Goal: Information Seeking & Learning: Learn about a topic

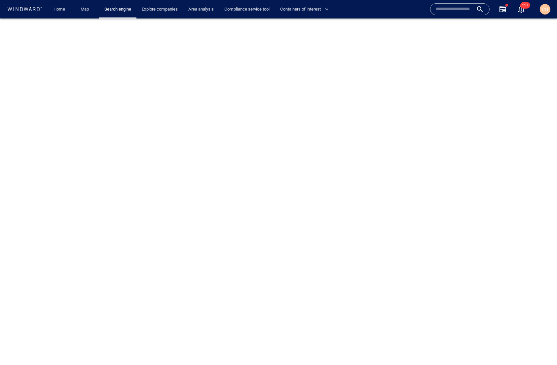
click at [446, 9] on input "text" at bounding box center [455, 9] width 38 height 10
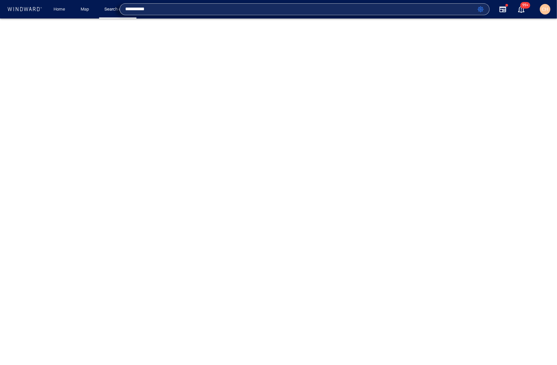
type input "**********"
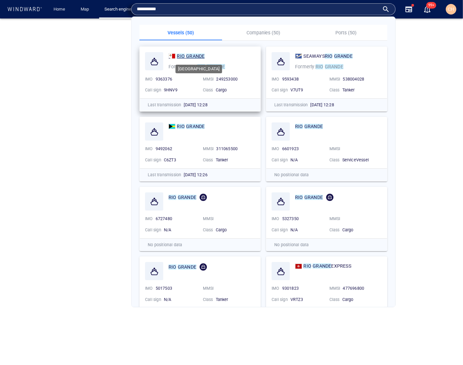
click at [186, 55] on mark "GRANDE" at bounding box center [195, 56] width 19 height 5
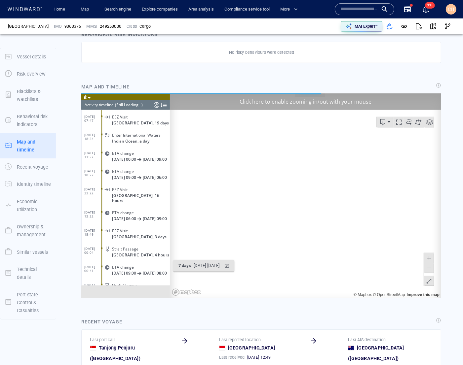
scroll to position [3694, 0]
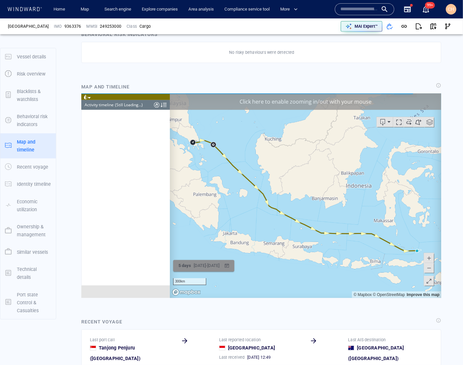
click at [231, 271] on div "5 days [DATE] - [DATE]" at bounding box center [203, 265] width 56 height 13
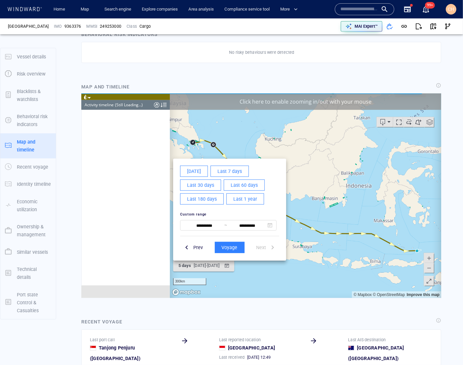
click at [243, 202] on span "Last 1 year" at bounding box center [245, 199] width 24 height 8
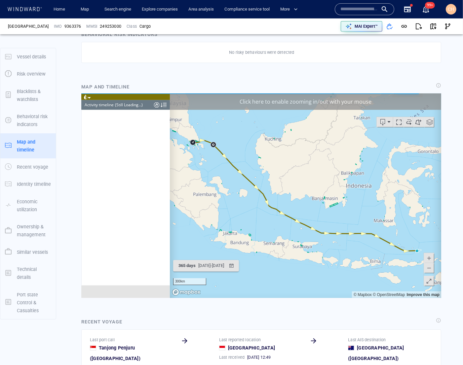
click at [430, 267] on span at bounding box center [428, 268] width 7 height 10
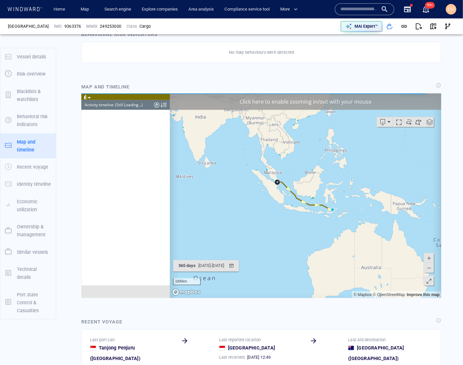
click at [430, 267] on span at bounding box center [428, 268] width 7 height 10
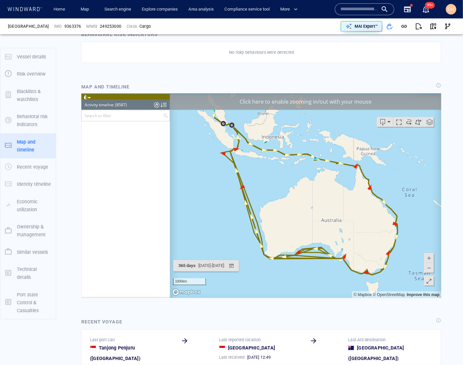
scroll to position [155849, 0]
drag, startPoint x: 213, startPoint y: 138, endPoint x: 213, endPoint y: 192, distance: 53.2
click at [213, 192] on canvas "Map" at bounding box center [305, 195] width 272 height 205
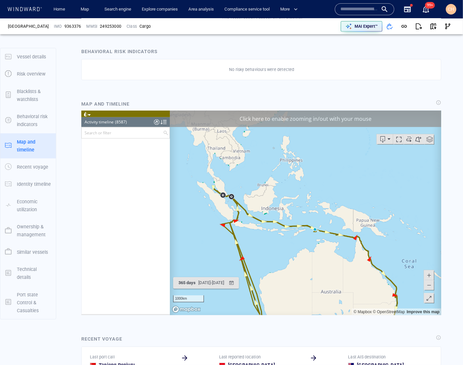
scroll to position [318, 0]
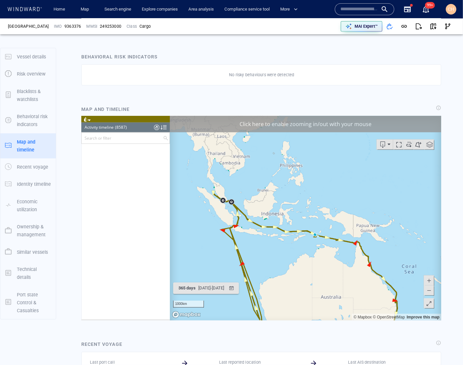
click at [428, 278] on span at bounding box center [428, 281] width 7 height 10
click at [356, 216] on canvas "Map" at bounding box center [305, 218] width 272 height 205
drag, startPoint x: 331, startPoint y: 248, endPoint x: 349, endPoint y: 233, distance: 22.8
click at [349, 233] on canvas "Map" at bounding box center [305, 218] width 272 height 205
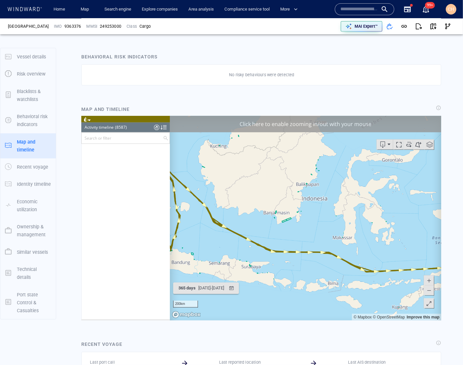
click at [313, 218] on canvas "Map" at bounding box center [305, 218] width 272 height 205
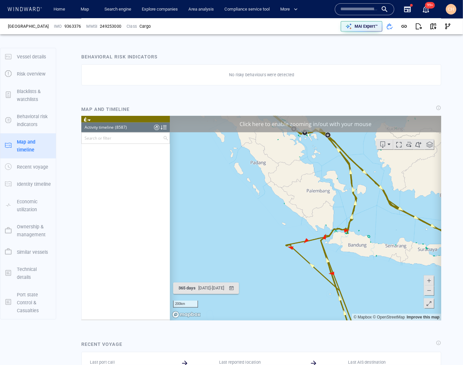
drag, startPoint x: 313, startPoint y: 171, endPoint x: 313, endPoint y: 259, distance: 88.2
click at [313, 259] on canvas "Map" at bounding box center [305, 218] width 272 height 205
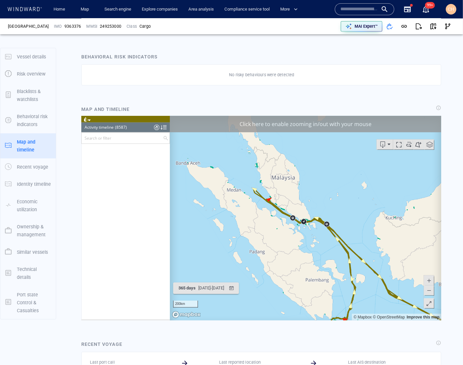
click at [266, 202] on canvas "Map" at bounding box center [305, 218] width 272 height 205
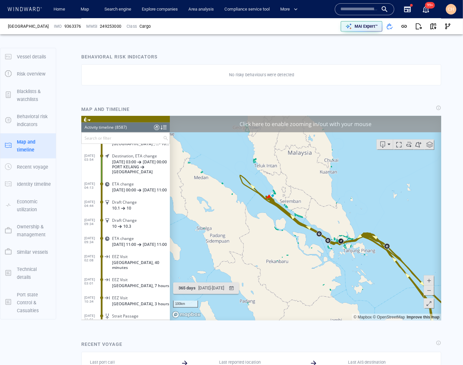
click at [106, 138] on input "text" at bounding box center [121, 137] width 81 height 11
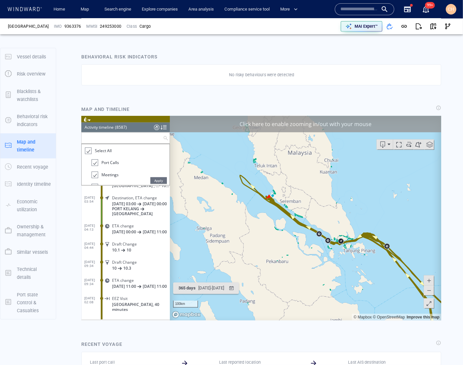
click at [87, 150] on div at bounding box center [87, 151] width 7 height 8
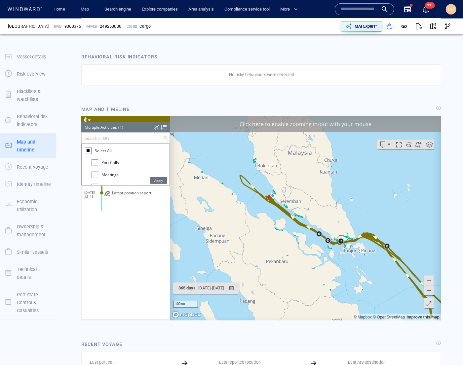
click at [94, 174] on div at bounding box center [94, 174] width 7 height 7
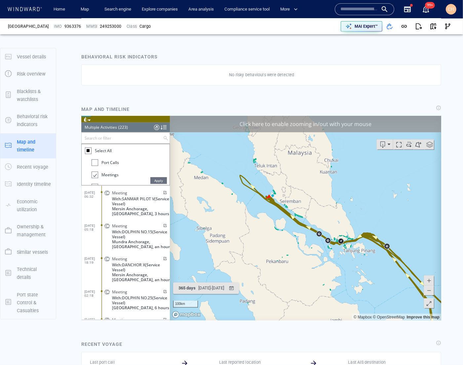
drag, startPoint x: 161, startPoint y: 180, endPoint x: 125, endPoint y: 287, distance: 112.8
click at [161, 180] on span "Apply" at bounding box center [158, 180] width 17 height 7
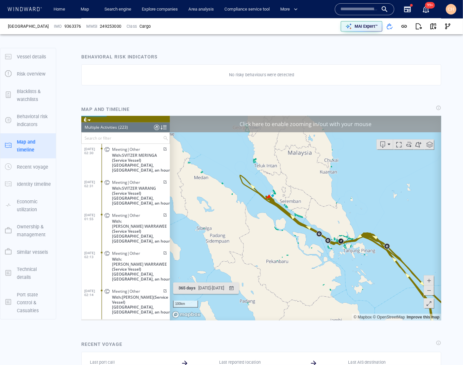
scroll to position [3876, 0]
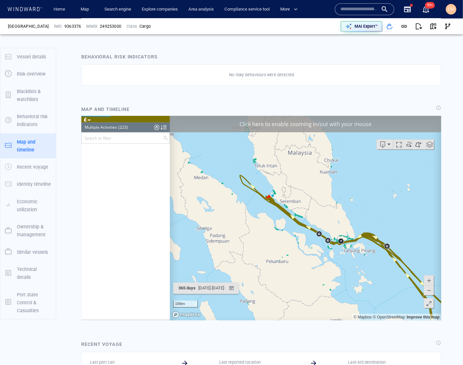
drag, startPoint x: 88, startPoint y: 56, endPoint x: 168, endPoint y: 321, distance: 277.2
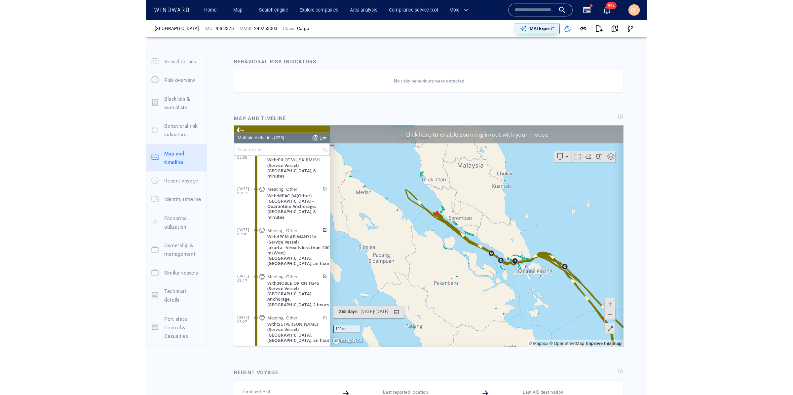
scroll to position [3738, 0]
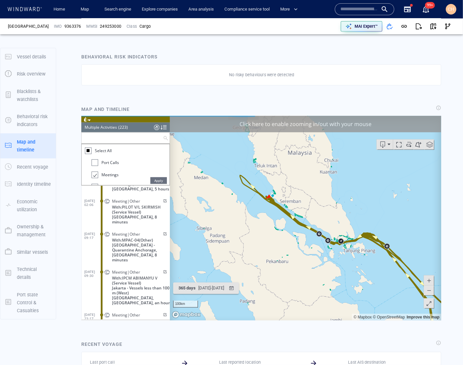
click at [109, 138] on input "text" at bounding box center [121, 137] width 81 height 11
click at [156, 179] on span "Apply" at bounding box center [158, 180] width 17 height 7
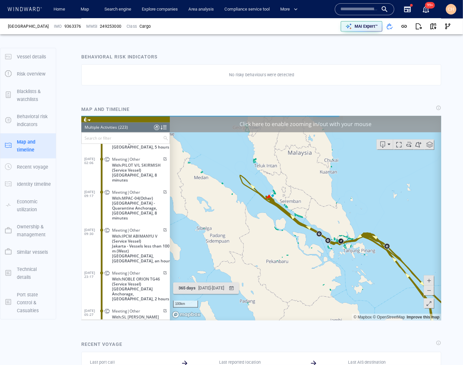
click at [335, 252] on canvas "Map" at bounding box center [305, 218] width 272 height 205
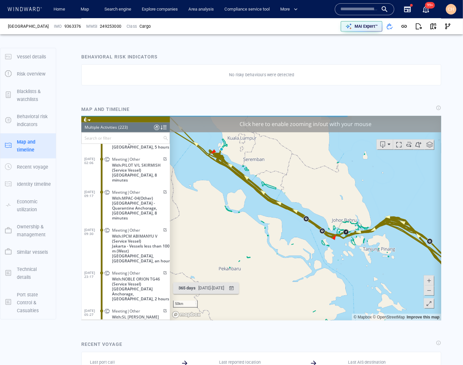
click at [344, 243] on canvas "Map" at bounding box center [305, 218] width 272 height 205
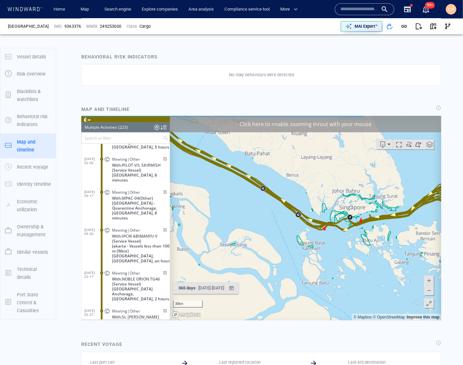
click at [344, 243] on canvas "Map" at bounding box center [305, 218] width 272 height 205
click at [352, 227] on canvas "Map" at bounding box center [305, 218] width 272 height 205
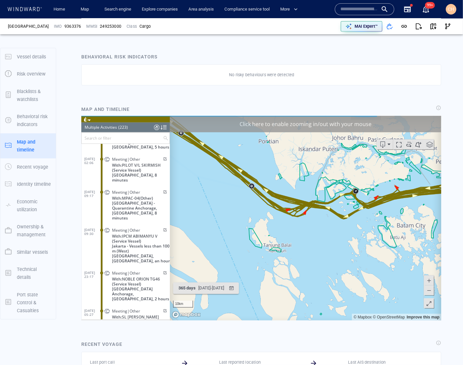
click at [352, 227] on canvas "Map" at bounding box center [305, 218] width 272 height 205
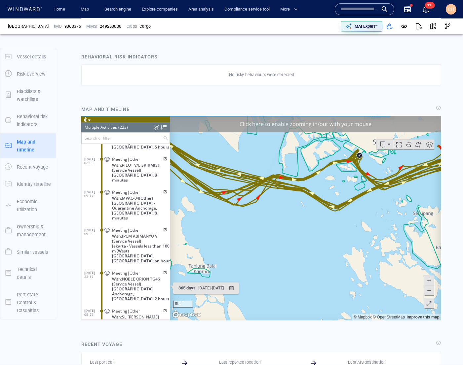
click at [375, 160] on canvas "Map" at bounding box center [305, 218] width 272 height 205
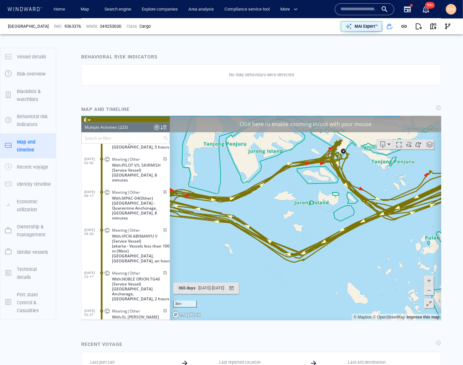
click at [355, 156] on canvas "Map" at bounding box center [305, 218] width 272 height 205
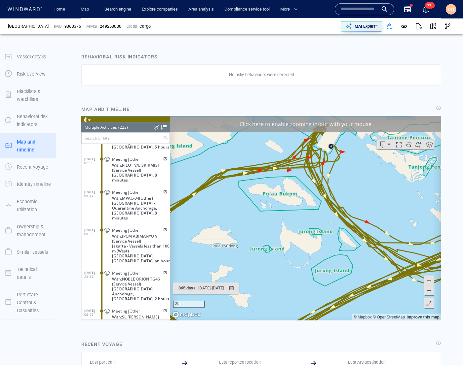
drag, startPoint x: 351, startPoint y: 150, endPoint x: 350, endPoint y: 220, distance: 70.4
click at [350, 220] on canvas "Map" at bounding box center [305, 218] width 272 height 205
click at [347, 212] on canvas "Map" at bounding box center [305, 218] width 272 height 205
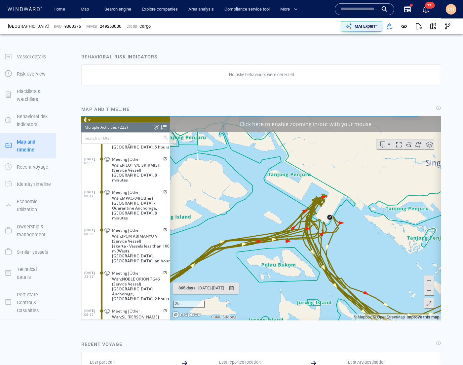
click at [347, 212] on canvas "Map" at bounding box center [305, 218] width 272 height 205
